Goal: Task Accomplishment & Management: Use online tool/utility

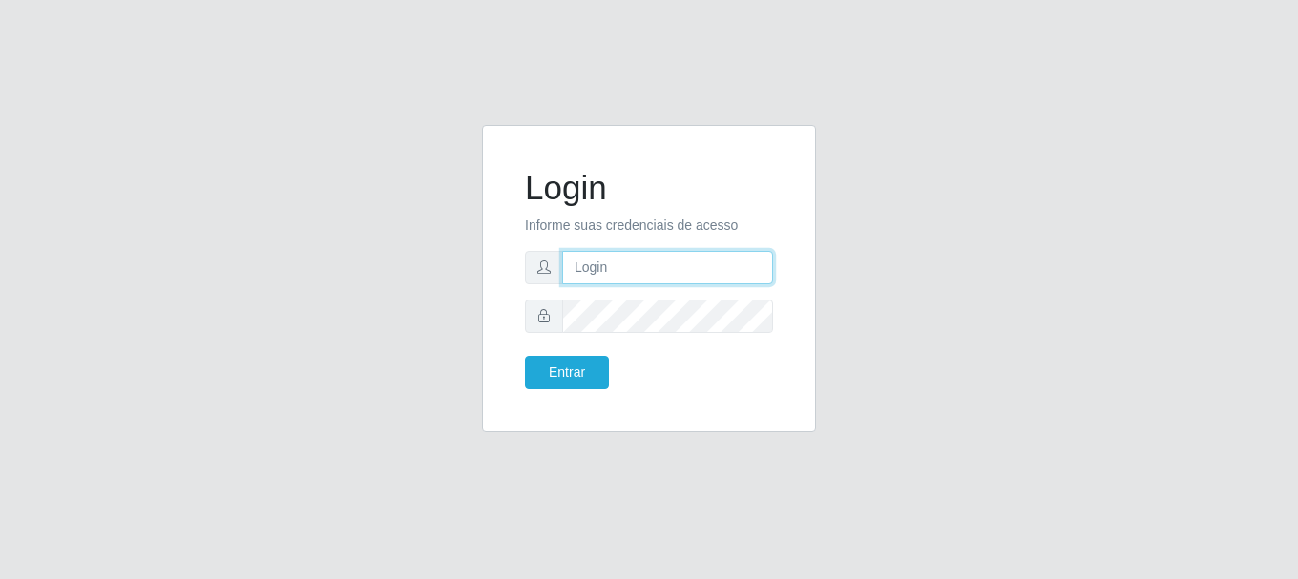
drag, startPoint x: 0, startPoint y: 0, endPoint x: 638, endPoint y: 273, distance: 693.7
click at [638, 273] on input "text" at bounding box center [667, 267] width 211 height 33
type input "[EMAIL_ADDRESS][DOMAIN_NAME]"
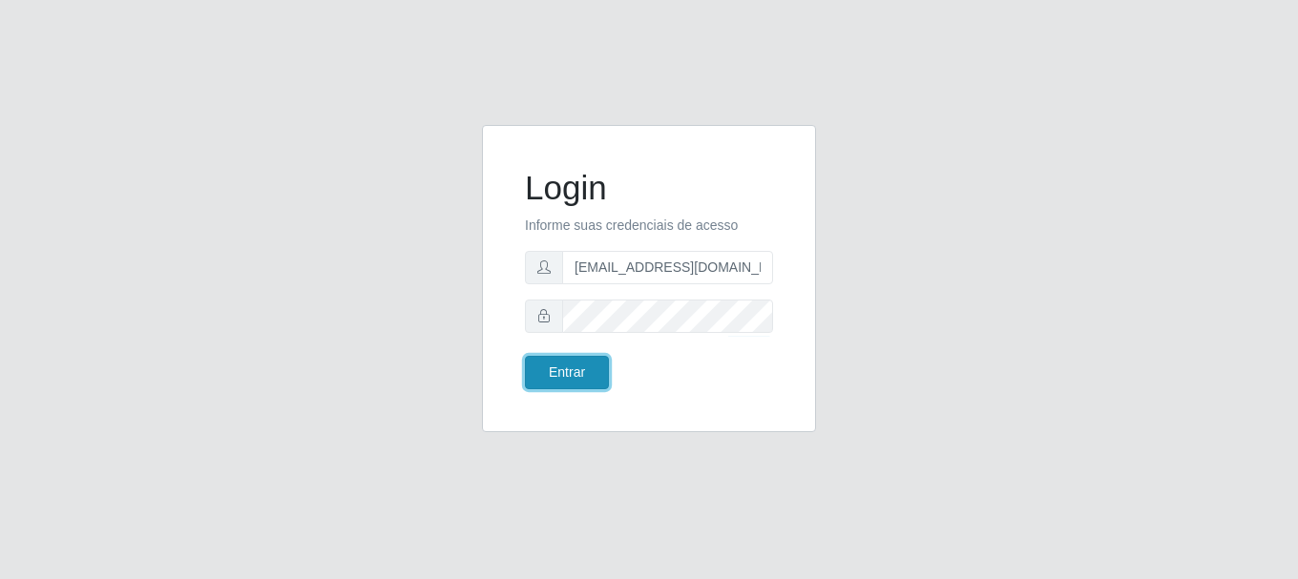
click at [564, 372] on button "Entrar" at bounding box center [567, 372] width 84 height 33
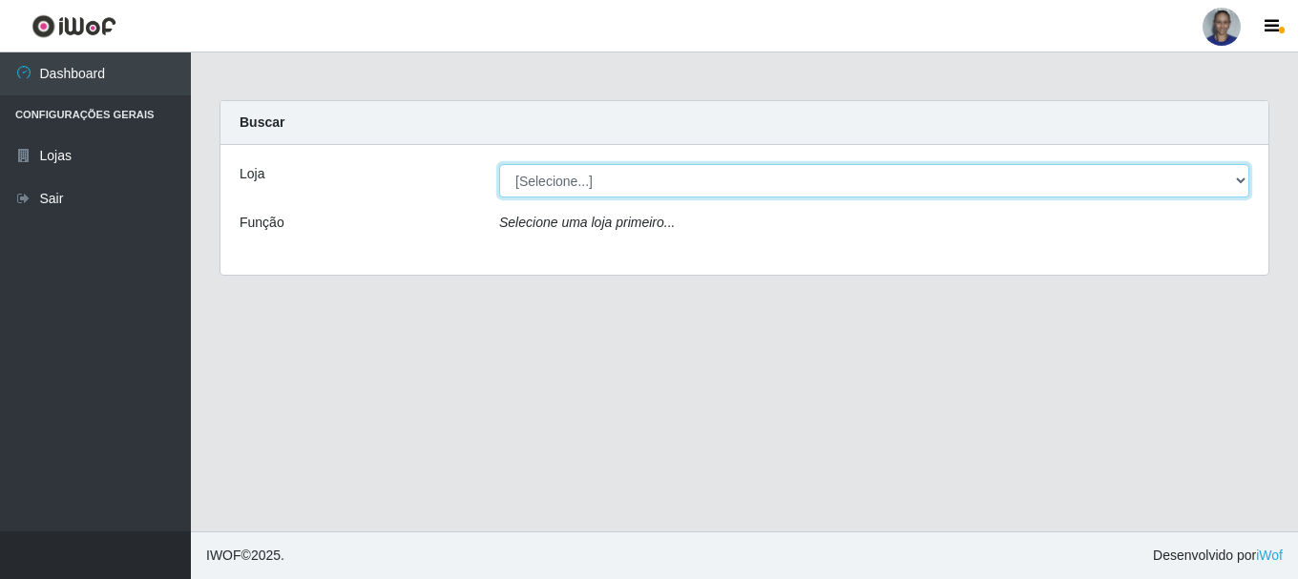
click at [1236, 187] on select "[Selecione...] Supermercado [GEOGRAPHIC_DATA]" at bounding box center [874, 180] width 750 height 33
select select "165"
click at [499, 164] on select "[Selecione...] Supermercado [GEOGRAPHIC_DATA]" at bounding box center [874, 180] width 750 height 33
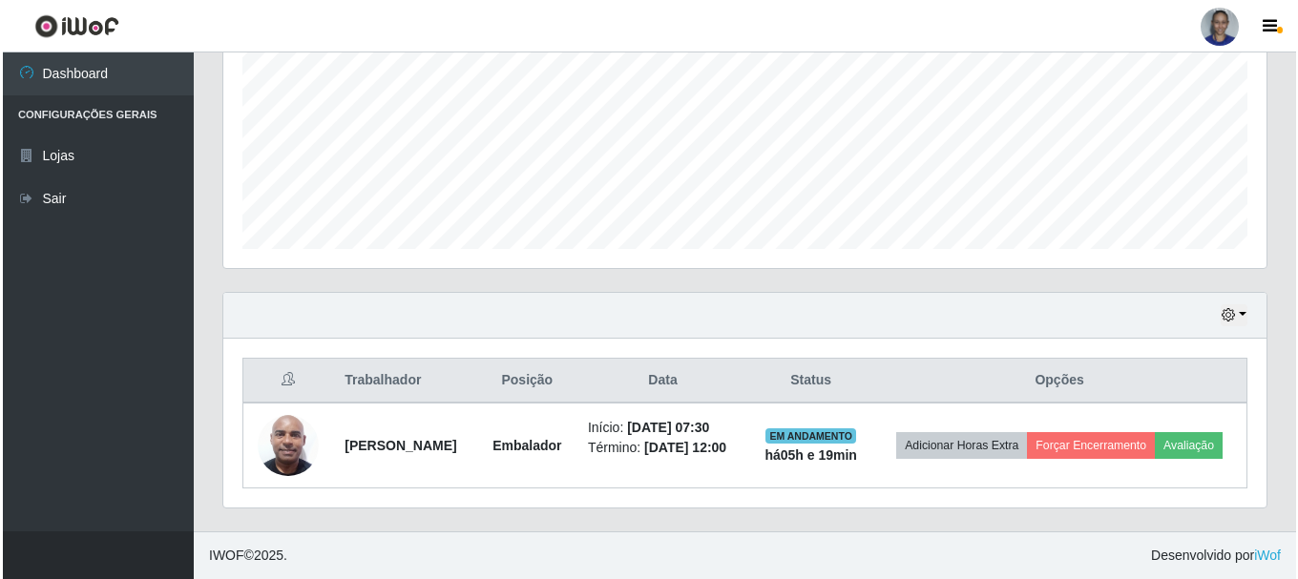
scroll to position [396, 1043]
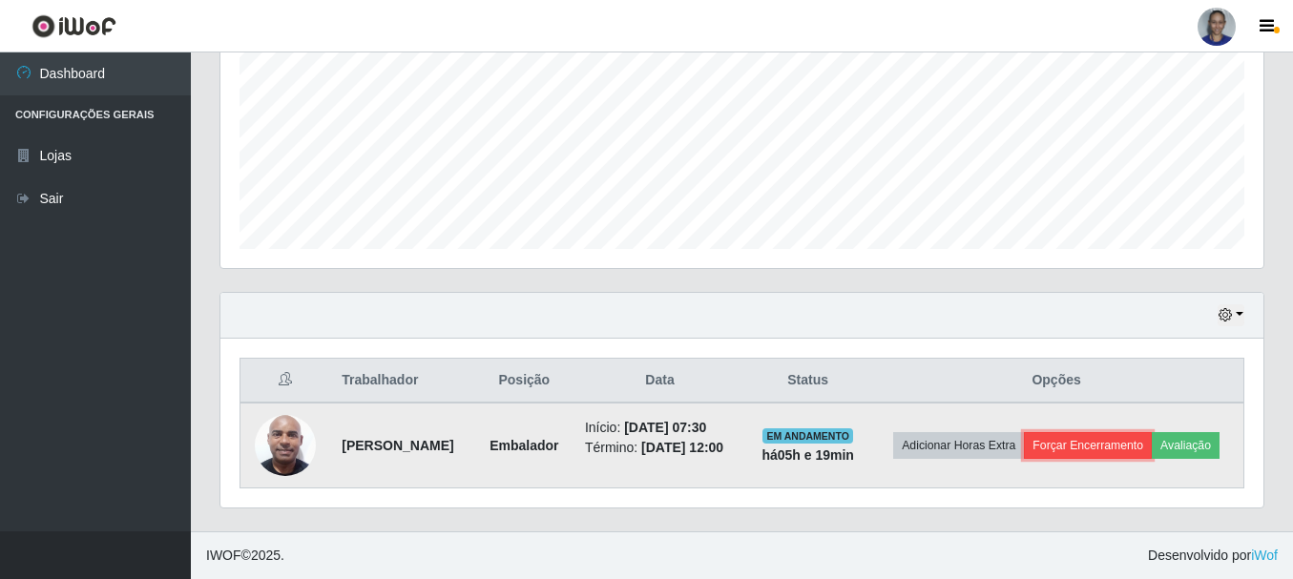
click at [1081, 452] on button "Forçar Encerramento" at bounding box center [1088, 445] width 128 height 27
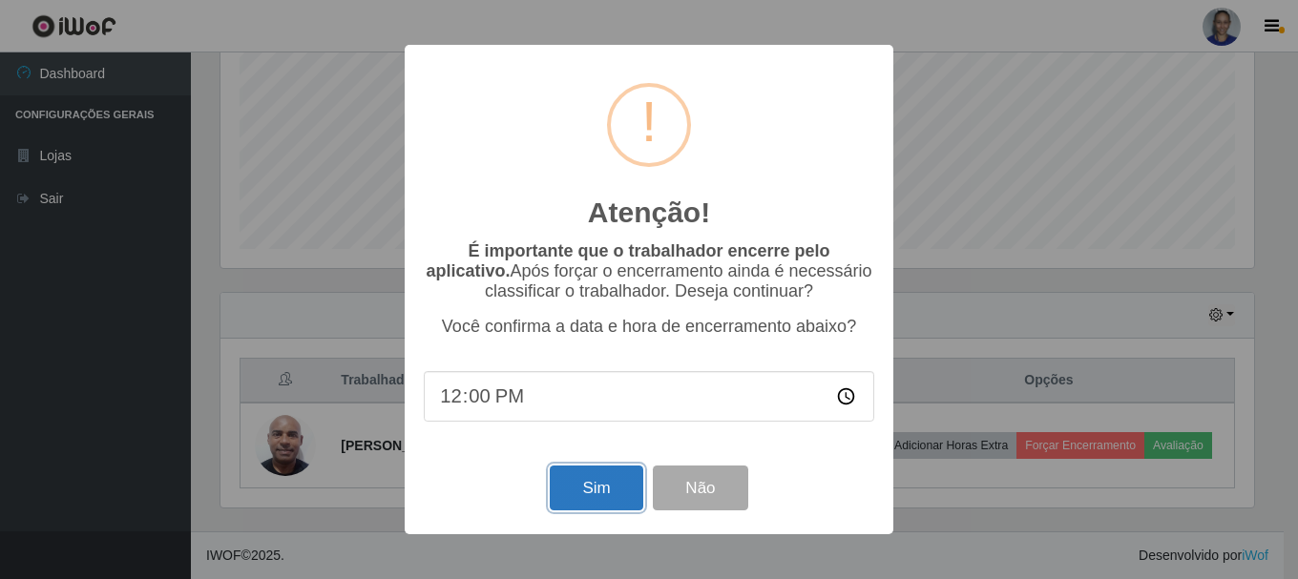
click at [573, 486] on button "Sim" at bounding box center [596, 488] width 93 height 45
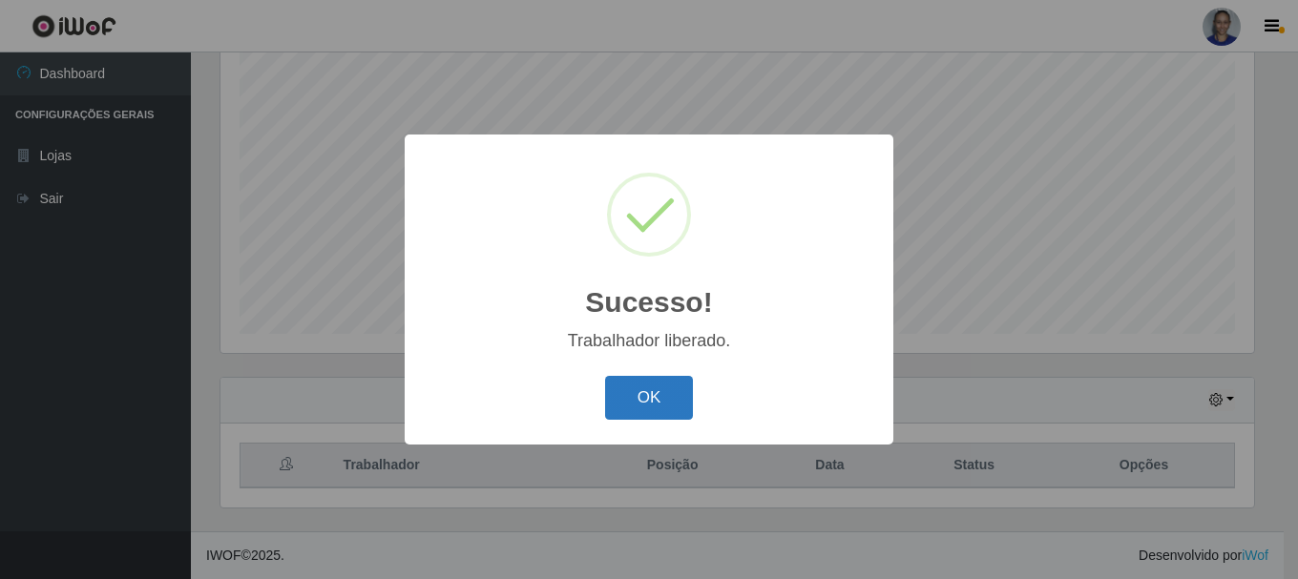
click at [672, 396] on button "OK" at bounding box center [649, 398] width 89 height 45
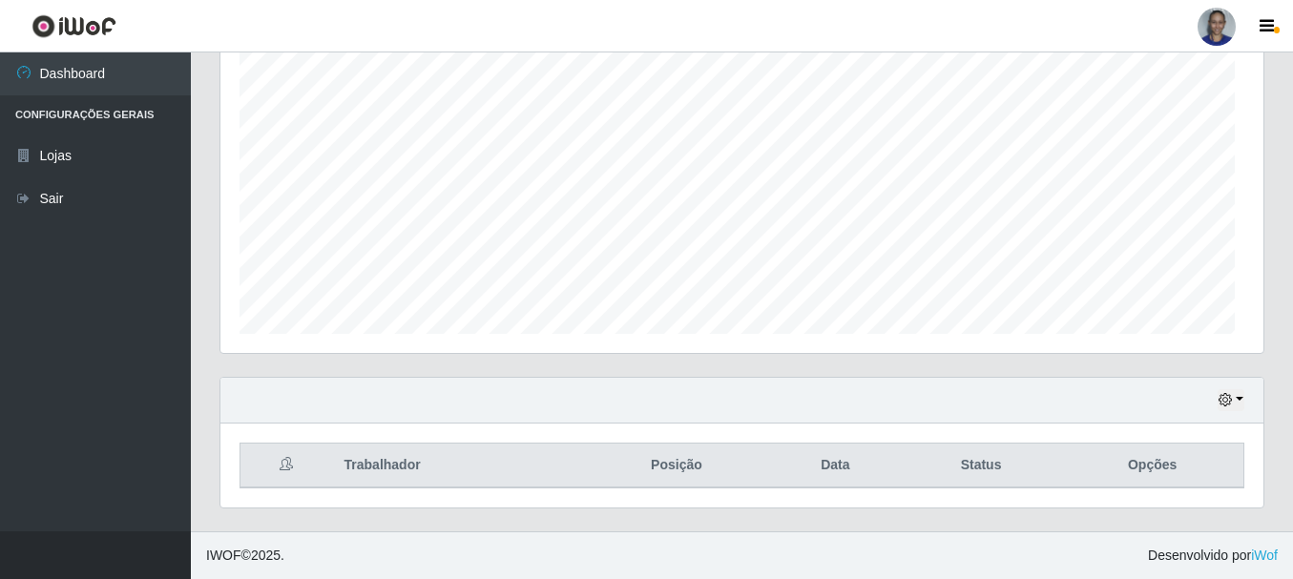
scroll to position [396, 1043]
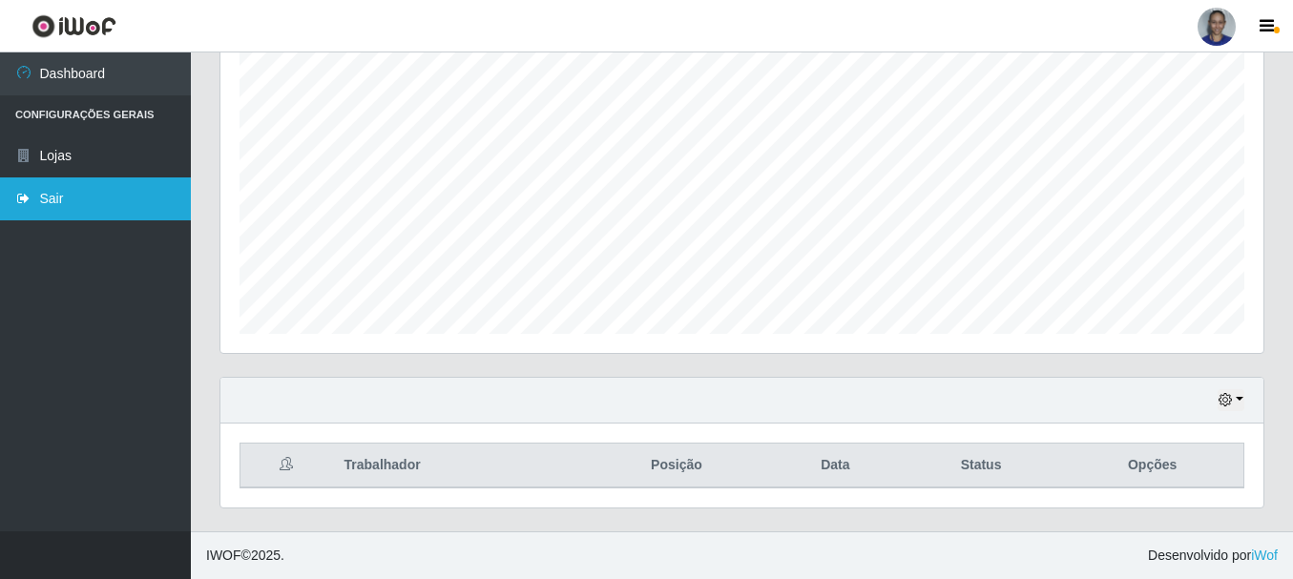
click at [108, 209] on link "Sair" at bounding box center [95, 199] width 191 height 43
